Goal: Find contact information: Find contact information

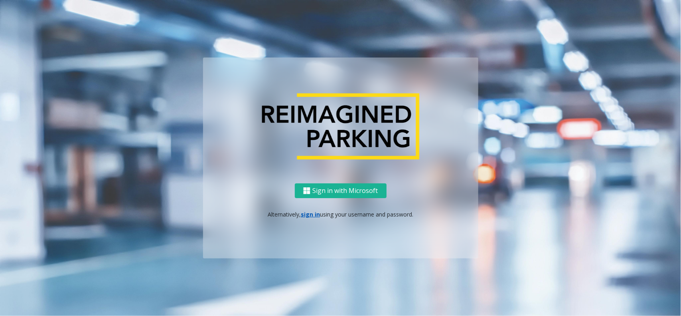
click at [312, 217] on p "Alternatively, sign in using your username and password." at bounding box center [340, 214] width 259 height 8
click at [312, 210] on link "sign in" at bounding box center [310, 214] width 19 height 8
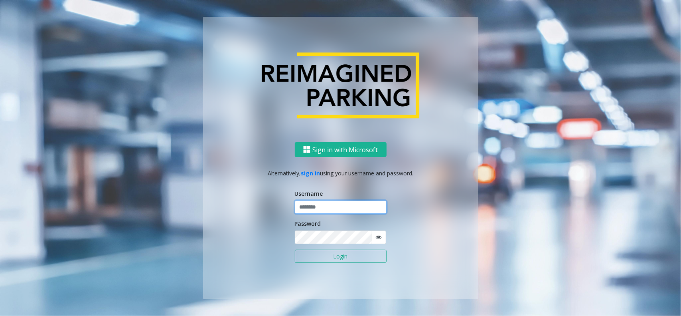
click at [334, 205] on input "text" at bounding box center [341, 207] width 92 height 14
click at [180, 70] on div "Sign in with Microsoft Alternatively, sign in using your username and password.…" at bounding box center [340, 158] width 455 height 282
click at [341, 212] on input "text" at bounding box center [341, 207] width 92 height 14
type input "*********"
click at [295, 249] on button "Login" at bounding box center [341, 256] width 92 height 14
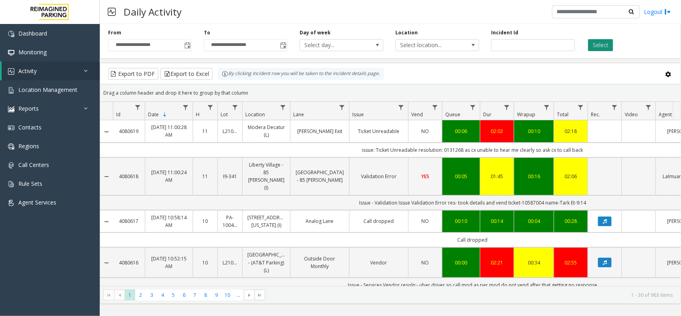
click at [602, 48] on button "Select" at bounding box center [600, 45] width 25 height 12
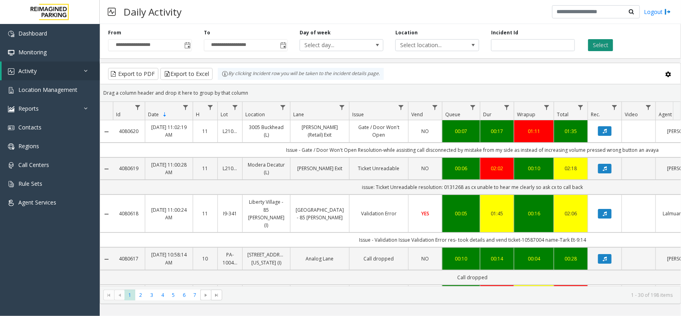
click at [609, 43] on button "Select" at bounding box center [600, 45] width 25 height 12
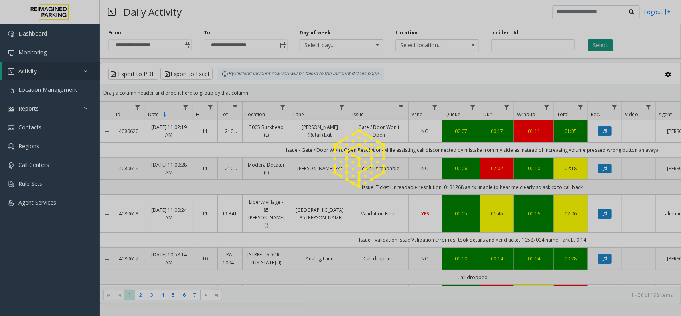
click at [609, 43] on div at bounding box center [340, 158] width 681 height 316
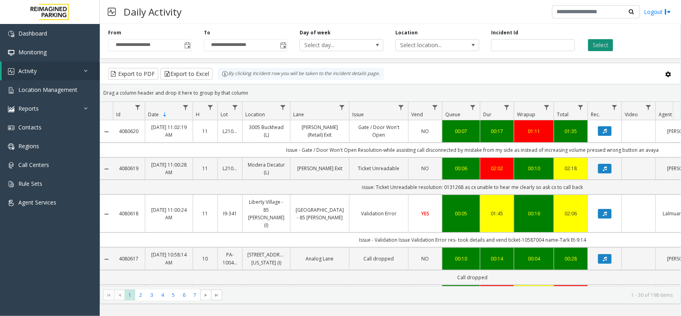
click at [609, 45] on button "Select" at bounding box center [600, 45] width 25 height 12
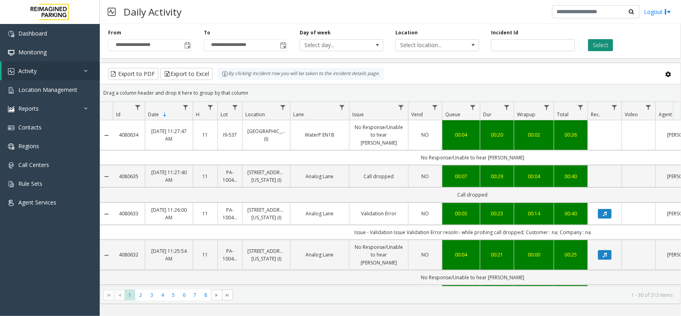
click at [598, 48] on button "Select" at bounding box center [600, 45] width 25 height 12
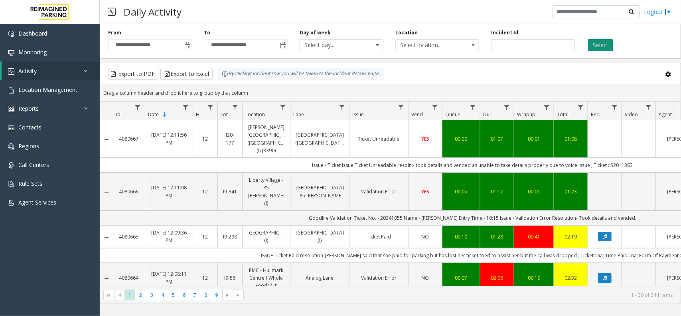
click at [596, 45] on button "Select" at bounding box center [600, 45] width 25 height 12
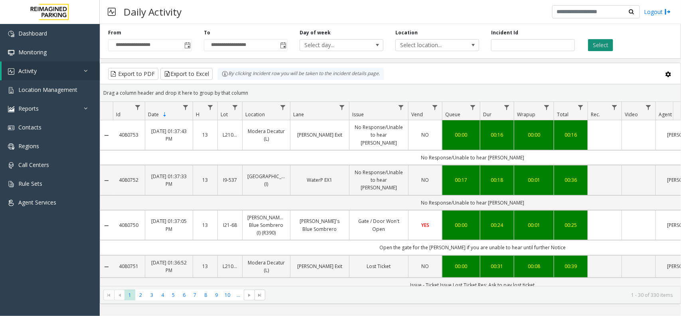
click at [600, 45] on button "Select" at bounding box center [600, 45] width 25 height 12
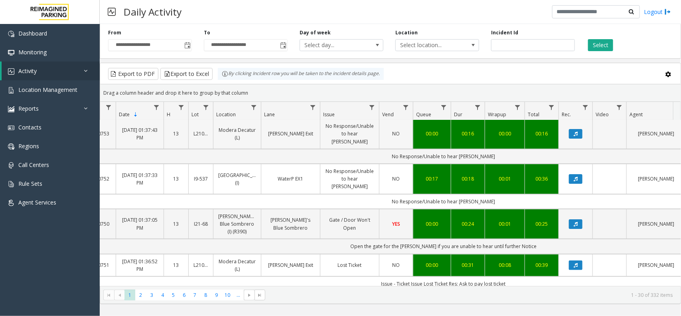
scroll to position [0, 29]
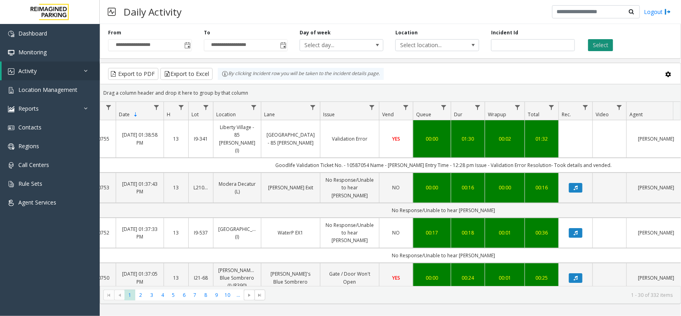
click at [606, 45] on button "Select" at bounding box center [600, 45] width 25 height 12
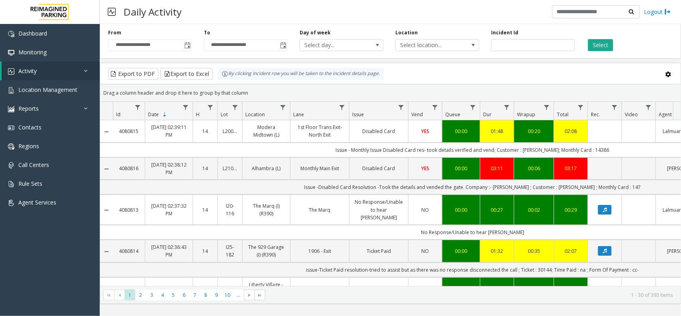
scroll to position [0, 29]
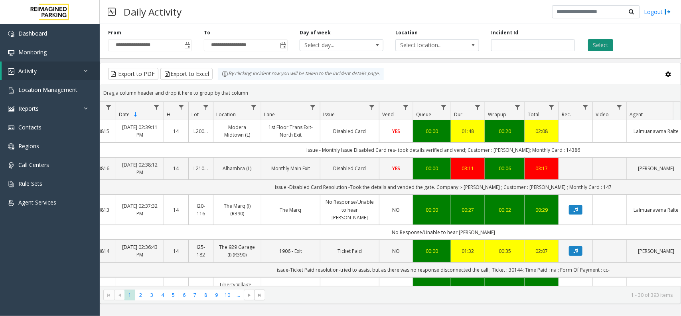
click at [607, 48] on button "Select" at bounding box center [600, 45] width 25 height 12
click at [604, 49] on button "Select" at bounding box center [600, 45] width 25 height 12
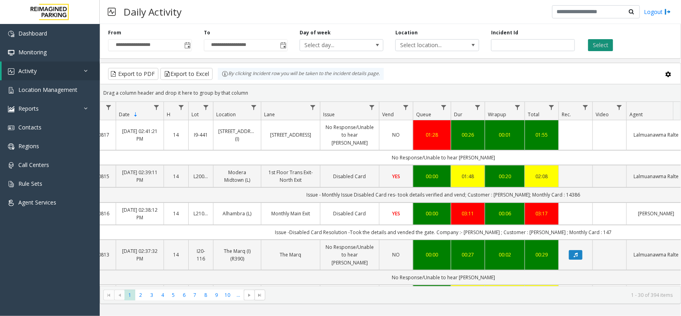
click at [603, 47] on button "Select" at bounding box center [600, 45] width 25 height 12
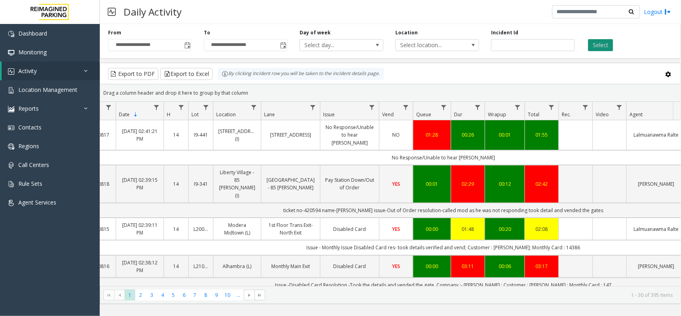
click at [596, 42] on button "Select" at bounding box center [600, 45] width 25 height 12
click at [603, 48] on button "Select" at bounding box center [600, 45] width 25 height 12
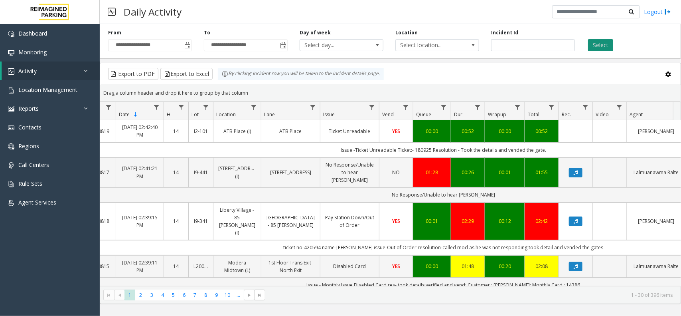
click at [607, 43] on button "Select" at bounding box center [600, 45] width 25 height 12
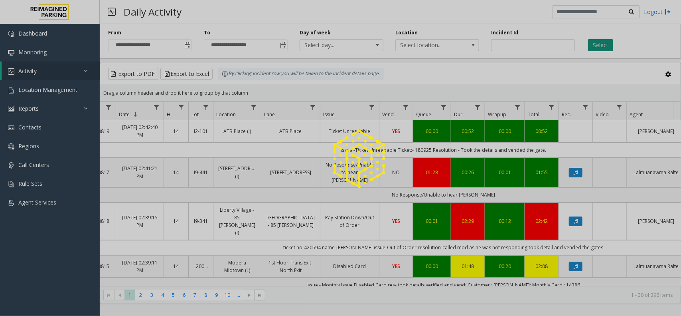
click at [607, 43] on div at bounding box center [340, 158] width 681 height 316
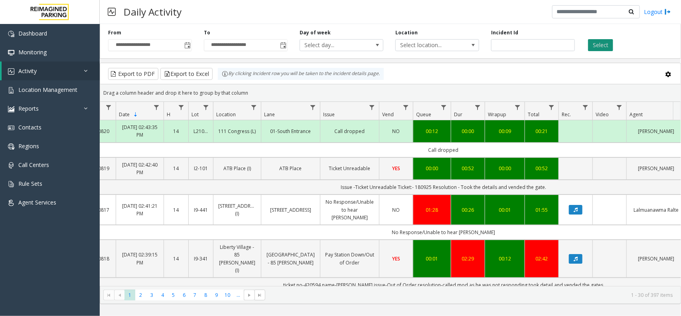
click at [607, 43] on button "Select" at bounding box center [600, 45] width 25 height 12
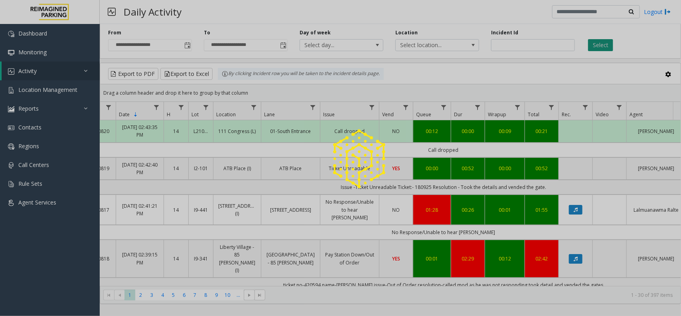
click at [607, 43] on div at bounding box center [340, 158] width 681 height 316
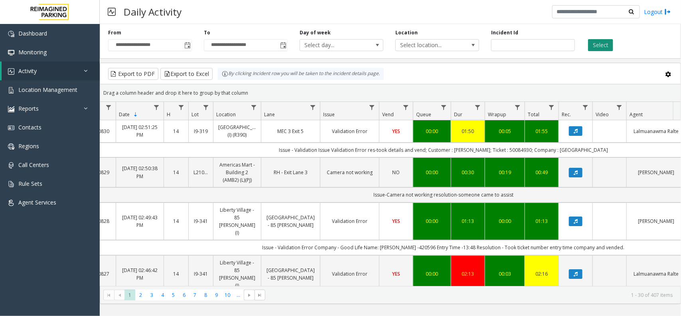
click at [601, 50] on button "Select" at bounding box center [600, 45] width 25 height 12
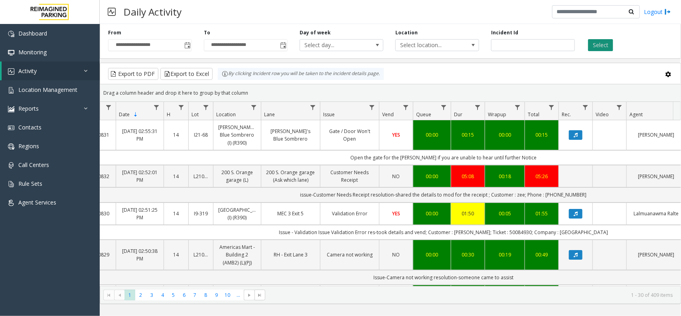
click at [602, 46] on button "Select" at bounding box center [600, 45] width 25 height 12
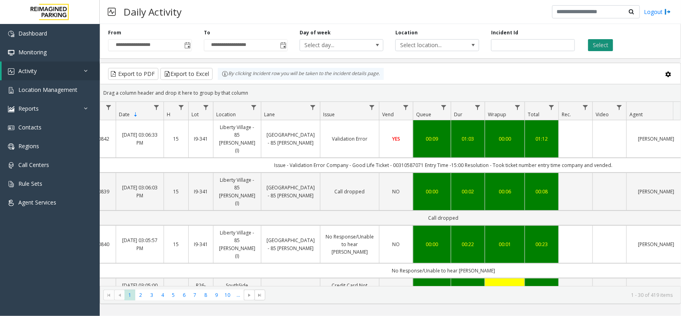
click at [603, 42] on button "Select" at bounding box center [600, 45] width 25 height 12
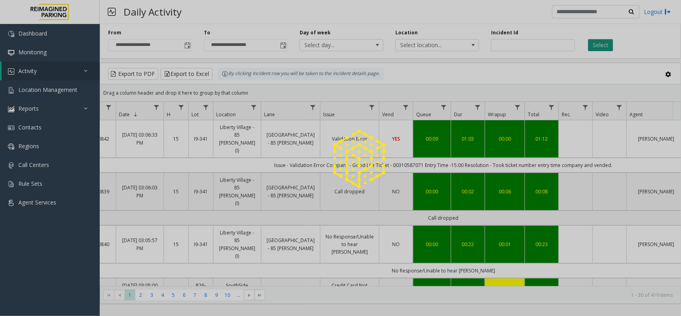
click at [603, 42] on div at bounding box center [340, 158] width 681 height 316
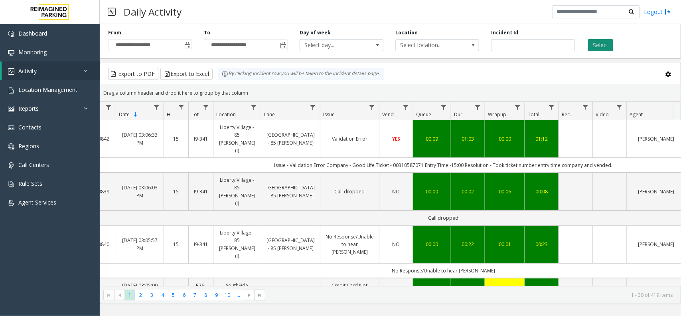
click at [608, 50] on button "Select" at bounding box center [600, 45] width 25 height 12
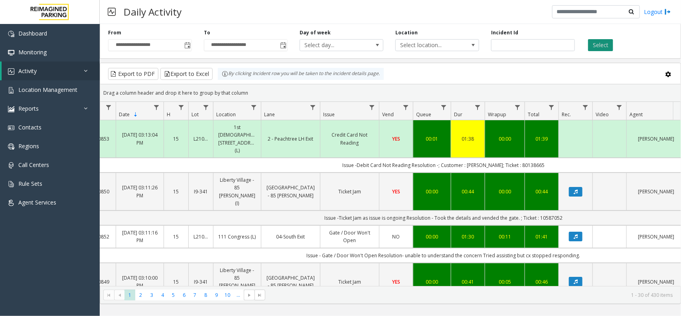
click at [598, 44] on button "Select" at bounding box center [600, 45] width 25 height 12
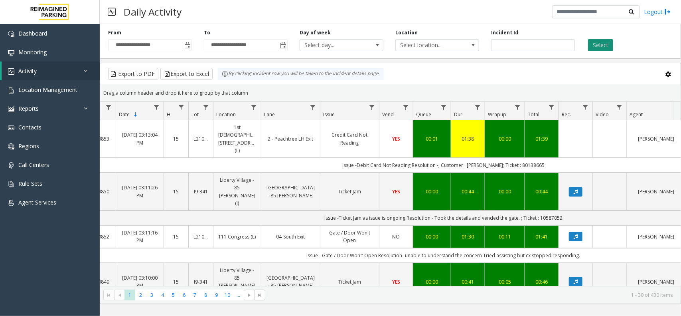
click at [598, 44] on button "Select" at bounding box center [600, 45] width 25 height 12
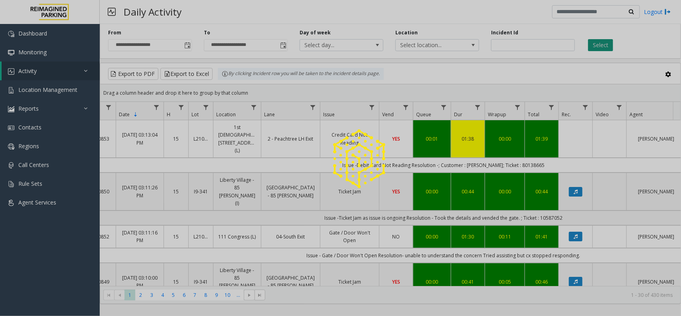
click at [598, 44] on div at bounding box center [340, 158] width 681 height 316
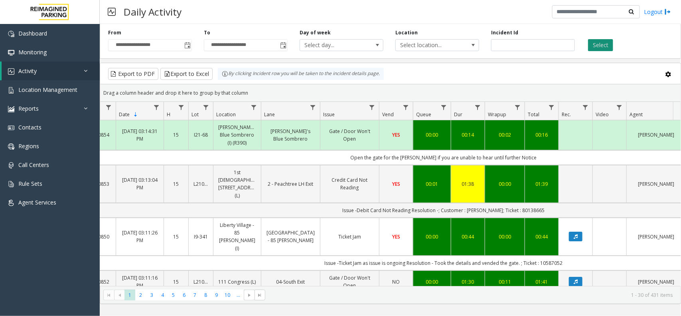
click at [598, 44] on button "Select" at bounding box center [600, 45] width 25 height 12
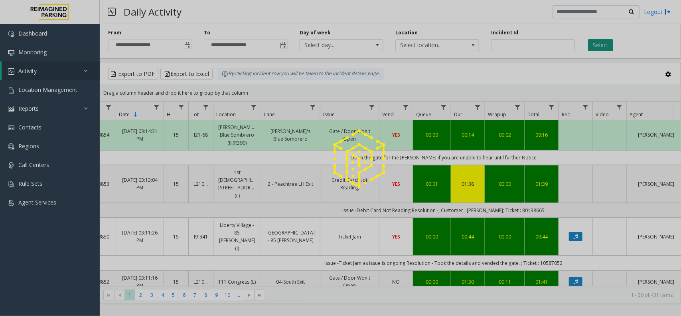
click at [598, 44] on div at bounding box center [340, 158] width 681 height 316
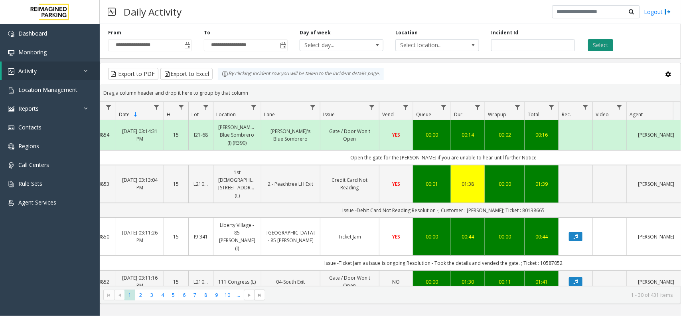
click at [598, 44] on button "Select" at bounding box center [600, 45] width 25 height 12
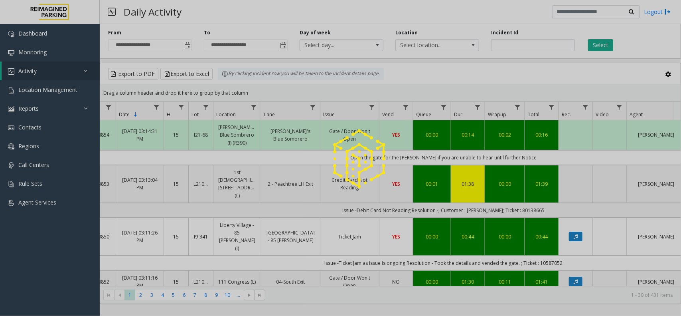
drag, startPoint x: 598, startPoint y: 44, endPoint x: 598, endPoint y: 48, distance: 4.1
click at [598, 48] on div at bounding box center [340, 158] width 681 height 316
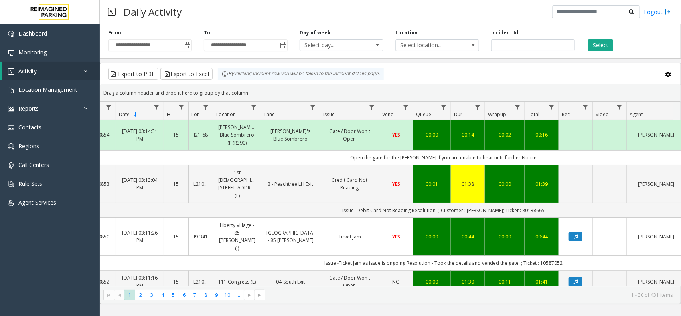
click at [598, 48] on button "Select" at bounding box center [600, 45] width 25 height 12
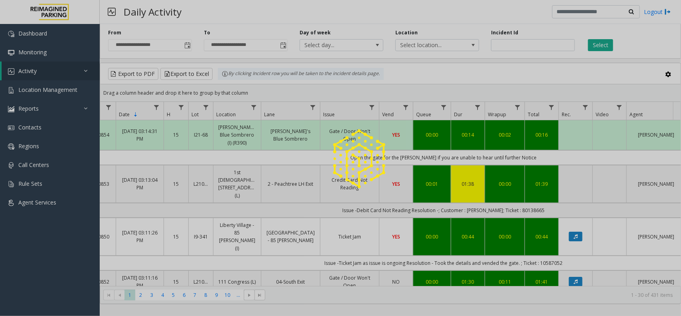
click at [598, 48] on div at bounding box center [340, 158] width 681 height 316
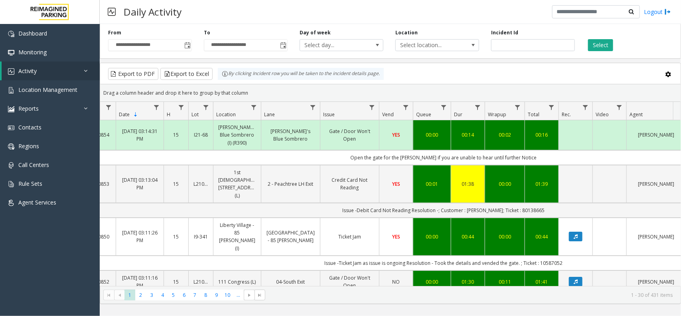
click at [598, 48] on button "Select" at bounding box center [600, 45] width 25 height 12
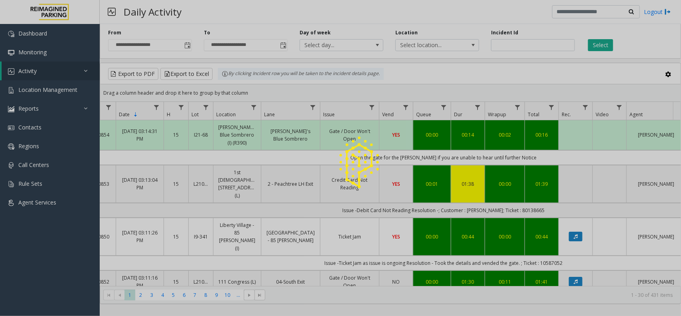
click at [598, 48] on div at bounding box center [340, 158] width 681 height 316
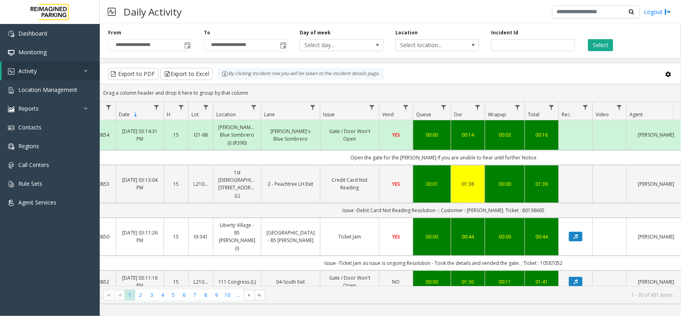
click at [598, 48] on button "Select" at bounding box center [600, 45] width 25 height 12
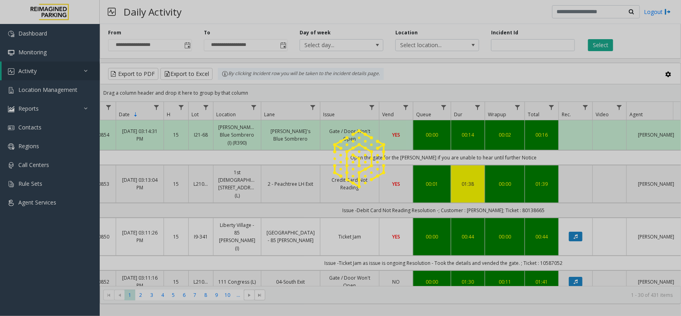
click at [598, 48] on div at bounding box center [340, 158] width 681 height 316
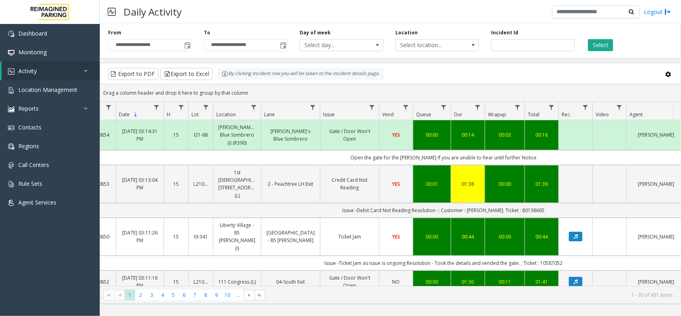
click at [598, 48] on button "Select" at bounding box center [600, 45] width 25 height 12
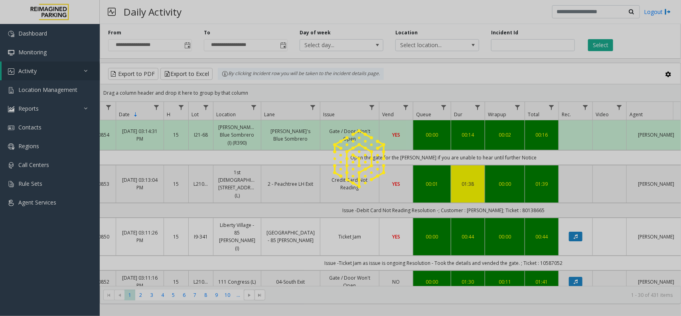
click at [598, 48] on div at bounding box center [340, 158] width 681 height 316
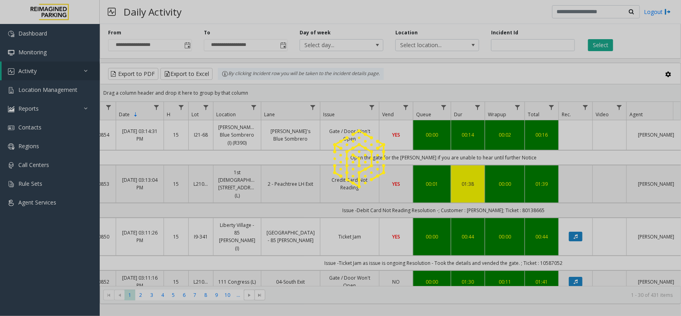
click at [598, 48] on div at bounding box center [340, 158] width 681 height 316
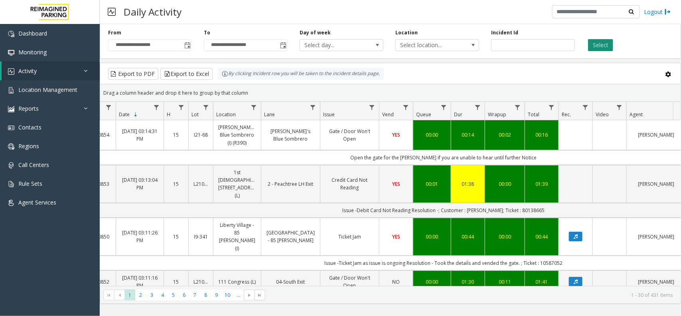
click at [603, 43] on button "Select" at bounding box center [600, 45] width 25 height 12
click at [597, 47] on button "Select" at bounding box center [600, 45] width 25 height 12
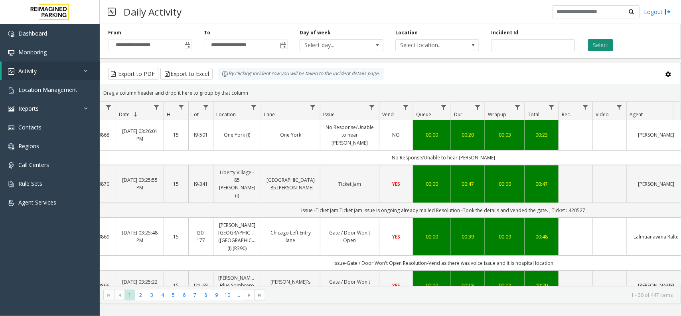
click at [593, 46] on button "Select" at bounding box center [600, 45] width 25 height 12
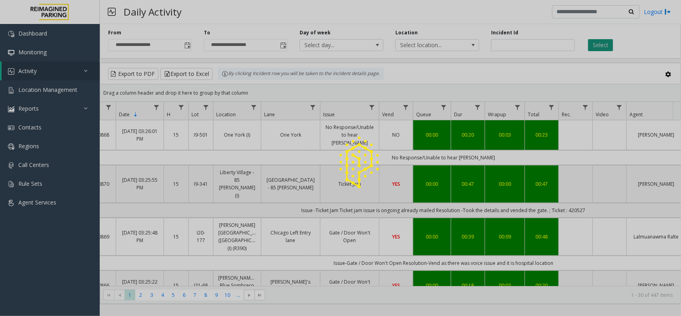
click at [593, 46] on div at bounding box center [340, 158] width 681 height 316
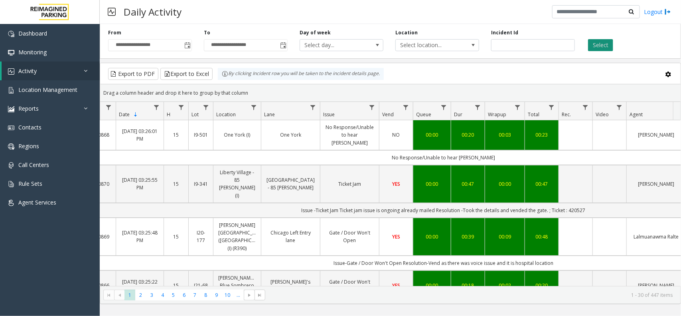
click at [593, 46] on button "Select" at bounding box center [600, 45] width 25 height 12
click at [607, 47] on button "Select" at bounding box center [600, 45] width 25 height 12
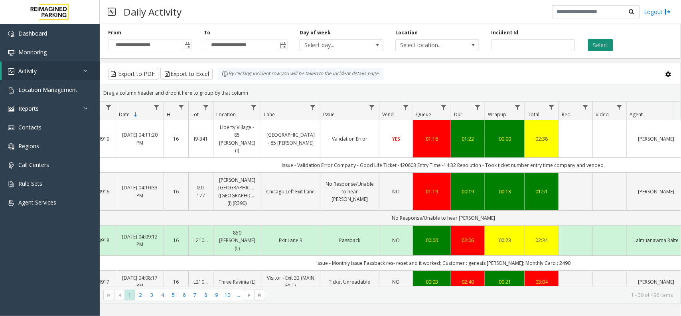
click at [596, 44] on button "Select" at bounding box center [600, 45] width 25 height 12
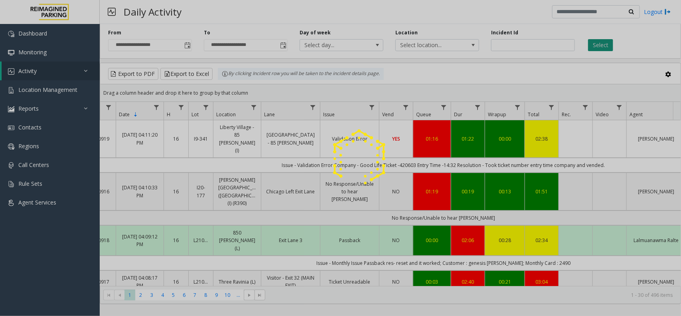
click at [596, 44] on div at bounding box center [340, 158] width 681 height 316
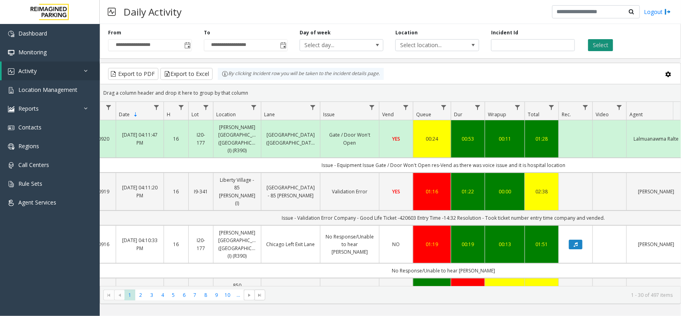
click at [596, 44] on button "Select" at bounding box center [600, 45] width 25 height 12
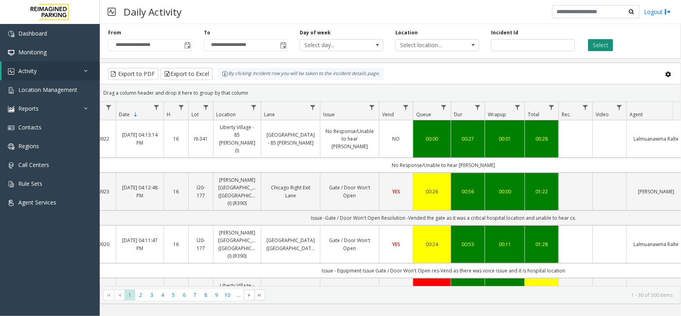
click at [596, 48] on button "Select" at bounding box center [600, 45] width 25 height 12
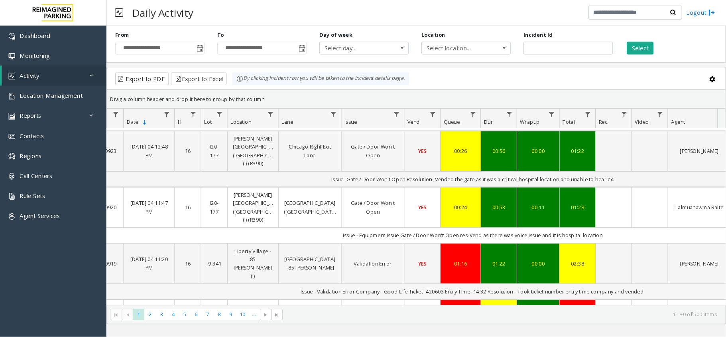
scroll to position [50, 29]
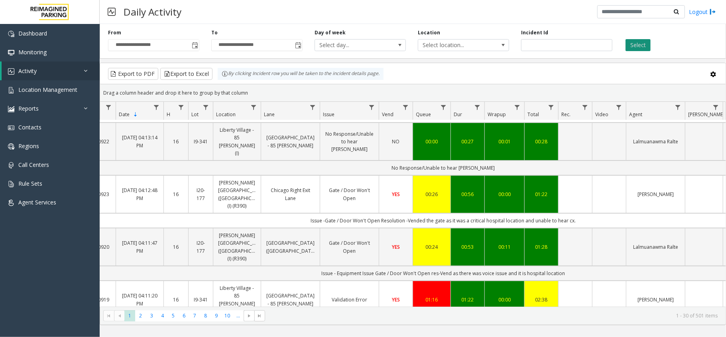
click at [642, 47] on button "Select" at bounding box center [638, 45] width 25 height 12
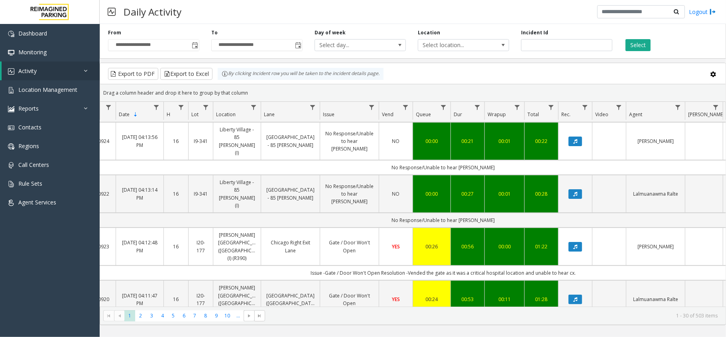
scroll to position [0, 29]
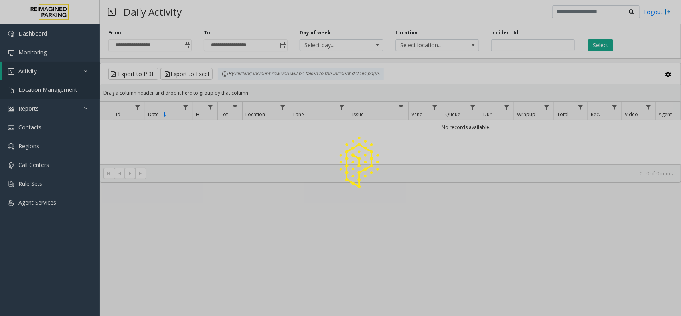
click at [62, 92] on span "Location Management" at bounding box center [47, 90] width 59 height 8
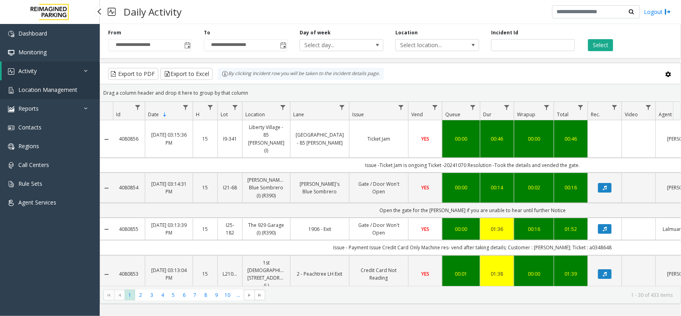
click at [62, 92] on span "Location Management" at bounding box center [47, 90] width 59 height 8
click at [62, 92] on app-root "**********" at bounding box center [340, 158] width 681 height 316
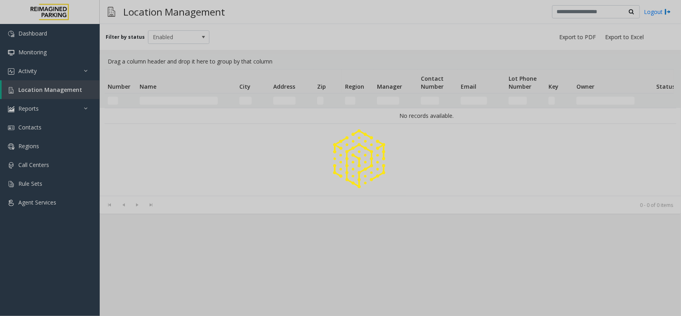
click at [62, 92] on div at bounding box center [340, 158] width 681 height 316
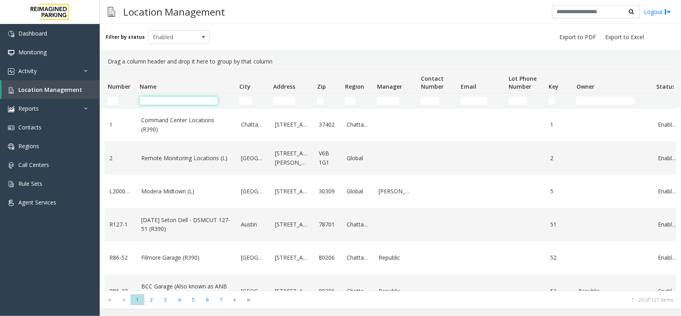
click at [189, 100] on input "Name Filter" at bounding box center [179, 101] width 78 height 8
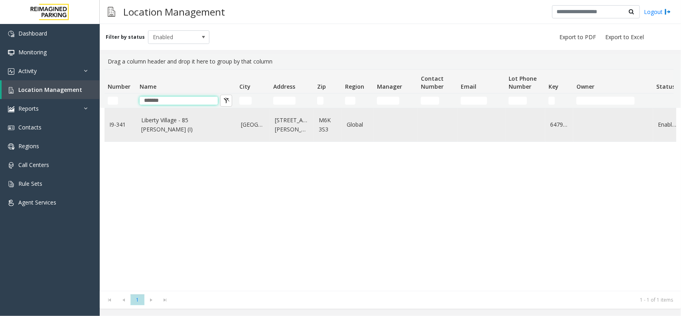
type input "*******"
click at [198, 136] on td "Liberty Village - 85 [PERSON_NAME] (I)" at bounding box center [186, 124] width 100 height 33
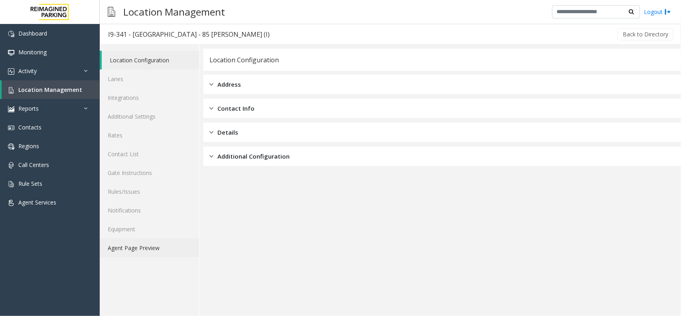
click at [156, 247] on link "Agent Page Preview" at bounding box center [149, 247] width 99 height 19
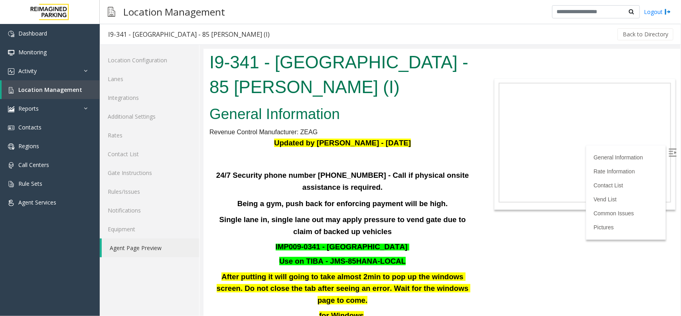
scroll to position [349, 0]
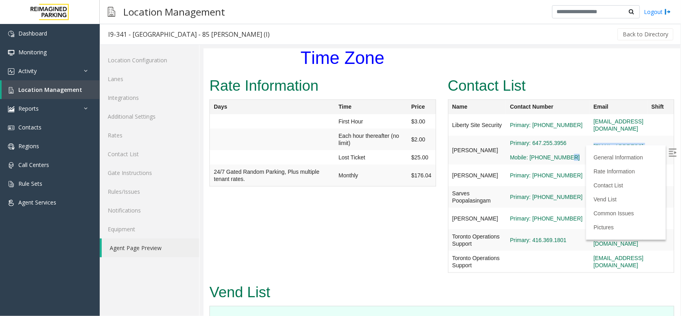
copy tr "[EMAIL_ADDRESS][DOMAIN_NAME]"
drag, startPoint x: 402, startPoint y: 296, endPoint x: 551, endPoint y: 143, distance: 213.5
click at [551, 143] on tr "[PERSON_NAME] Primary: 647.255.3956 Mobile: [PHONE_NUMBER] [EMAIL_ADDRESS][DOMA…" at bounding box center [561, 149] width 226 height 29
copy div "I9-341 - [GEOGRAPHIC_DATA] - 85 [PERSON_NAME] (I)"
drag, startPoint x: 224, startPoint y: 33, endPoint x: 102, endPoint y: 40, distance: 122.3
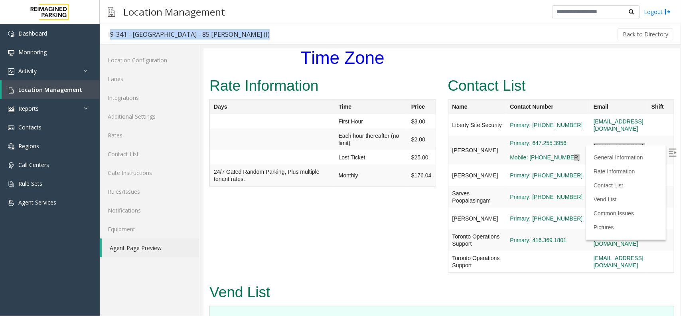
click at [102, 40] on div "I9-341 - [GEOGRAPHIC_DATA] - 85 [PERSON_NAME] (I) Back to Directory" at bounding box center [390, 34] width 581 height 21
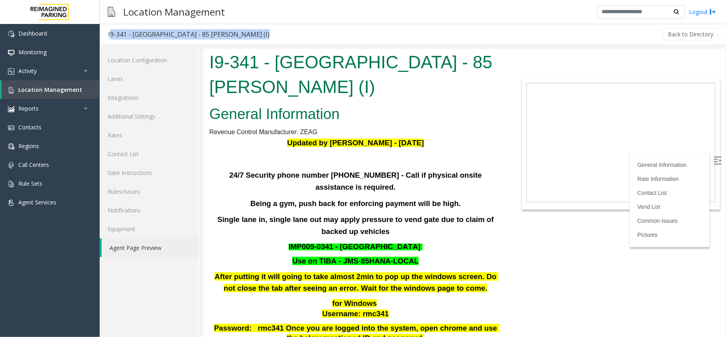
scroll to position [349, 0]
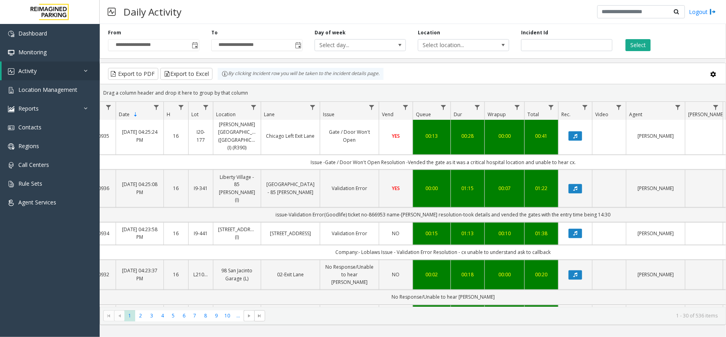
scroll to position [1042, 29]
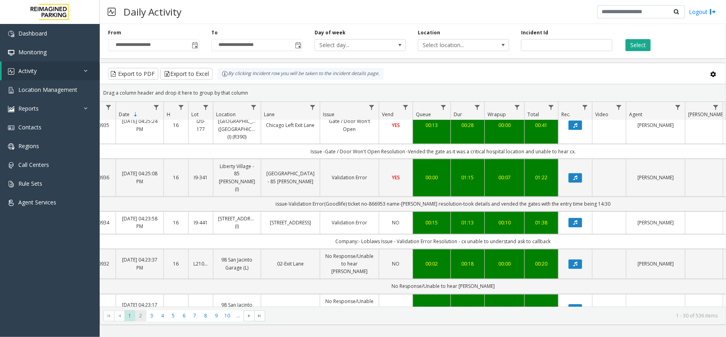
click at [139, 313] on span "2" at bounding box center [140, 315] width 11 height 11
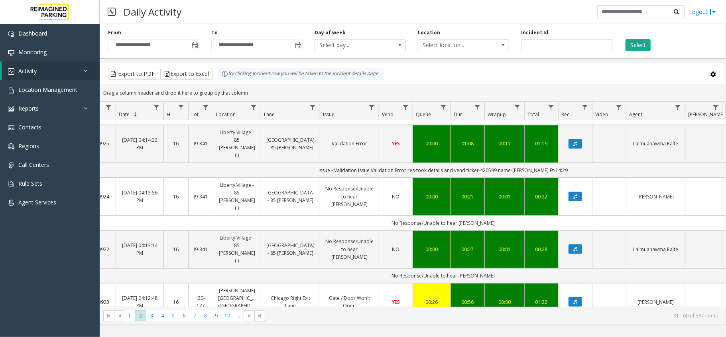
scroll to position [266, 29]
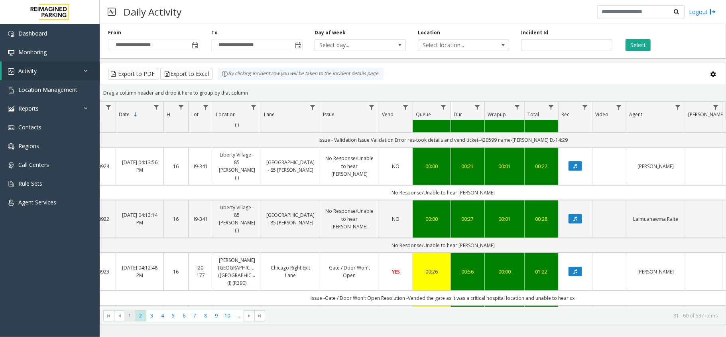
click at [129, 316] on span "1" at bounding box center [129, 315] width 11 height 11
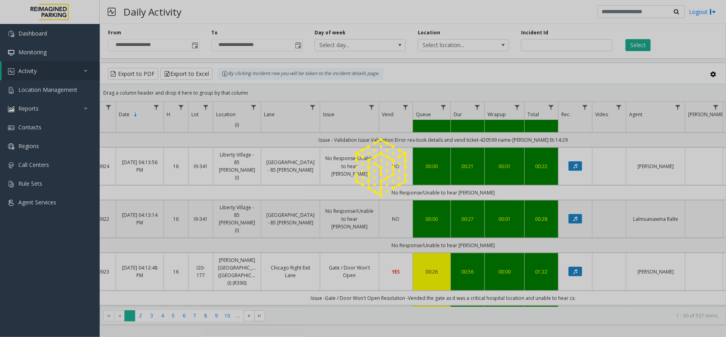
scroll to position [0, 29]
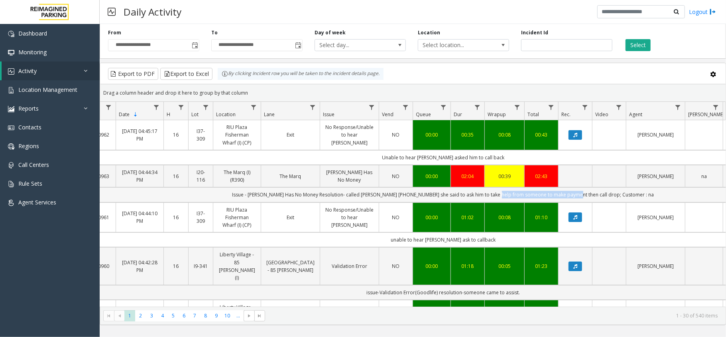
drag, startPoint x: 500, startPoint y: 195, endPoint x: 580, endPoint y: 193, distance: 79.8
click at [580, 193] on td "Issue - Parker Has No Money Resolution- called Marcia Simning 763-349-3883 she …" at bounding box center [443, 194] width 719 height 15
drag, startPoint x: 603, startPoint y: 195, endPoint x: 393, endPoint y: 194, distance: 210.6
click at [393, 194] on td "Issue - Parker Has No Money Resolution- called Marcia Simning 763-349-3883 she …" at bounding box center [443, 194] width 719 height 15
click at [552, 196] on td "Issue - Parker Has No Money Resolution- called Marcia Simning 763-349-3883 she …" at bounding box center [443, 194] width 719 height 15
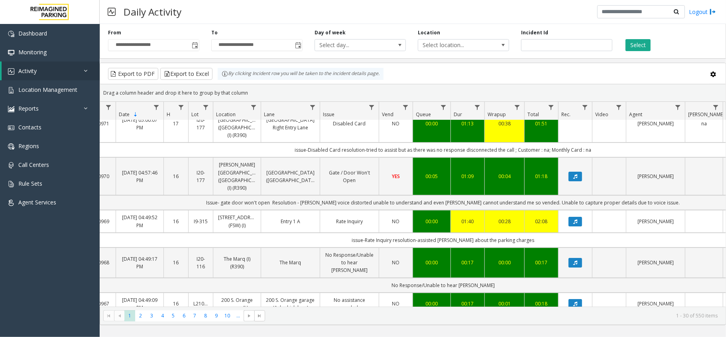
scroll to position [106, 29]
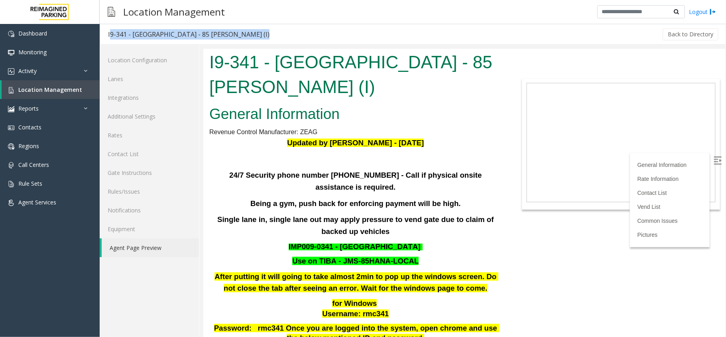
scroll to position [349, 0]
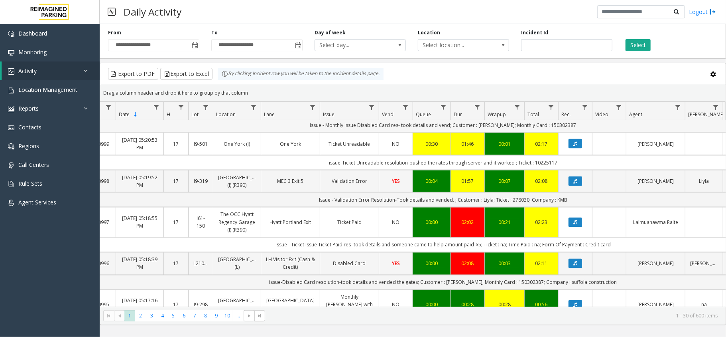
scroll to position [1010, 29]
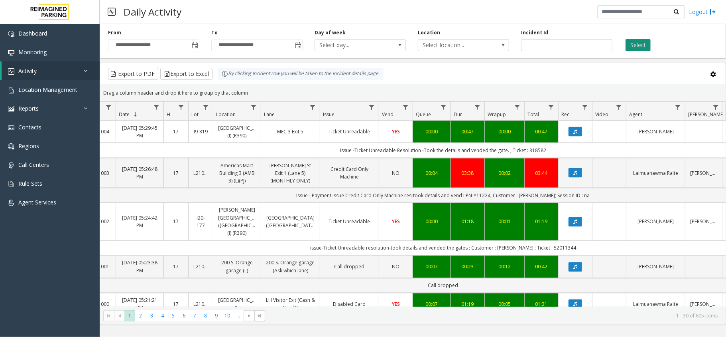
click at [637, 45] on button "Select" at bounding box center [638, 45] width 25 height 12
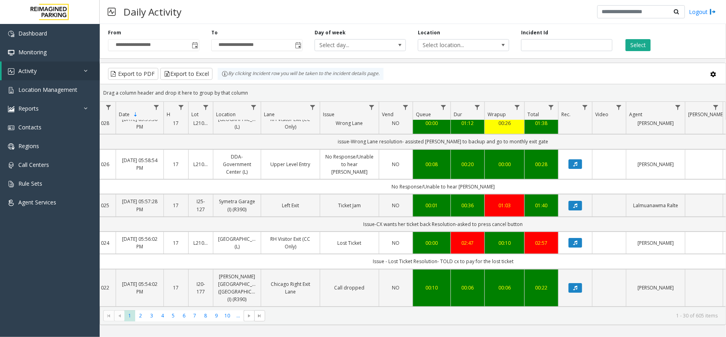
scroll to position [0, 29]
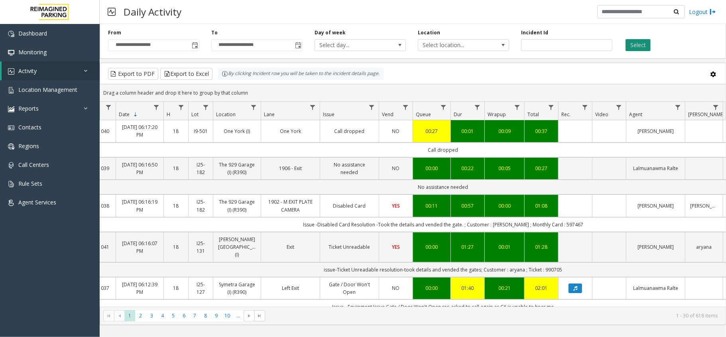
click at [635, 42] on button "Select" at bounding box center [638, 45] width 25 height 12
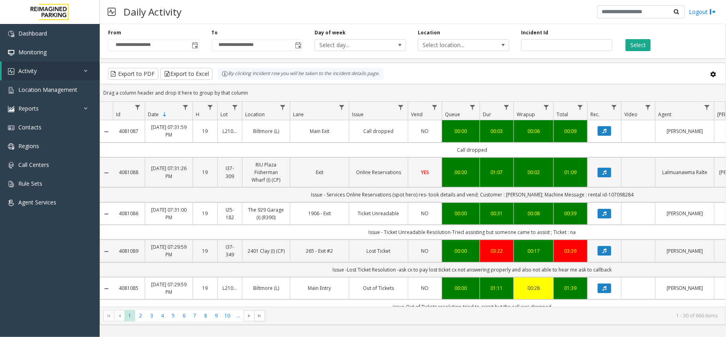
scroll to position [0, 29]
